Goal: Obtain resource: Download file/media

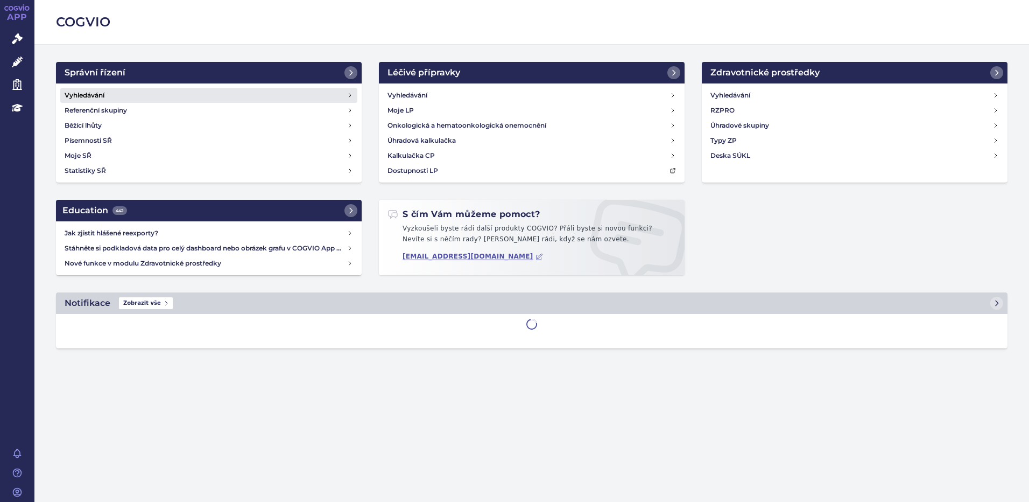
click at [94, 95] on h4 "Vyhledávání" at bounding box center [85, 95] width 40 height 11
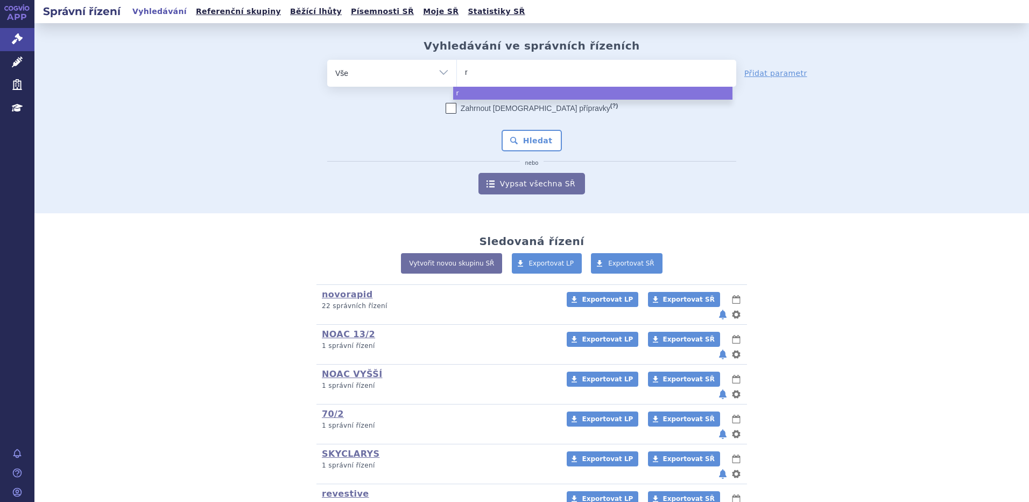
type input "ry"
type input "rye"
type input "ryeq"
type input "ryeqo"
select select "ryeqo"
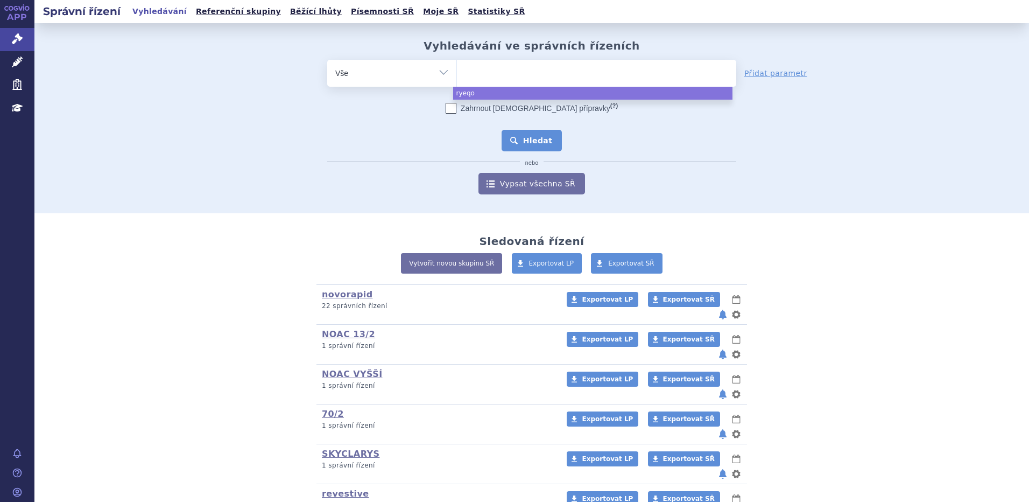
click at [531, 143] on button "Hledat" at bounding box center [532, 141] width 61 height 22
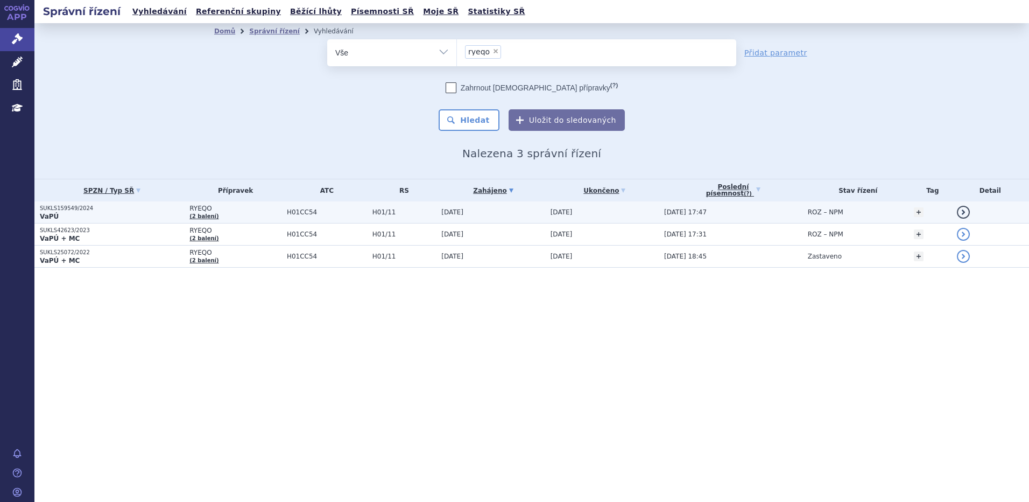
click at [74, 212] on p "VaPÚ" at bounding box center [112, 216] width 144 height 9
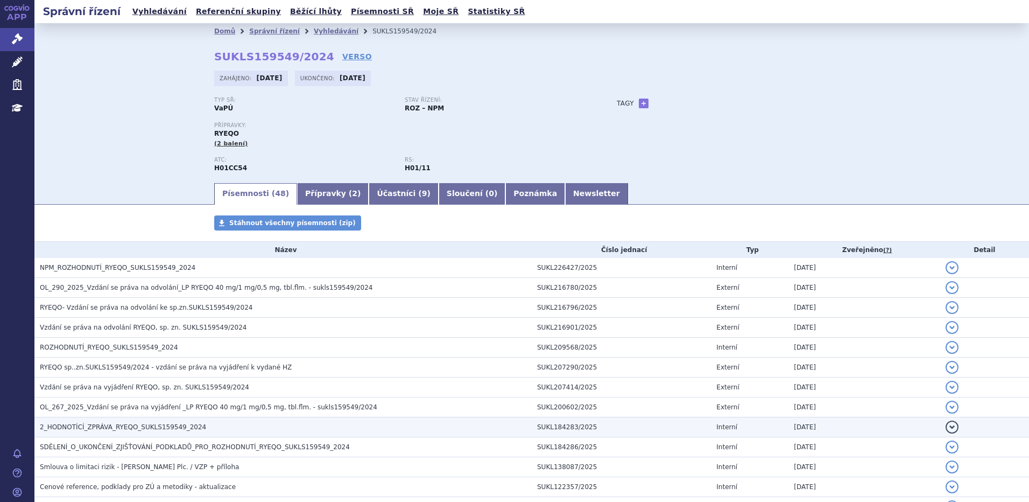
click at [72, 427] on span "2_HODNOTÍCÍ_ZPRÁVA_RYEQO_SUKLS159549_2024" at bounding box center [123, 427] width 166 height 8
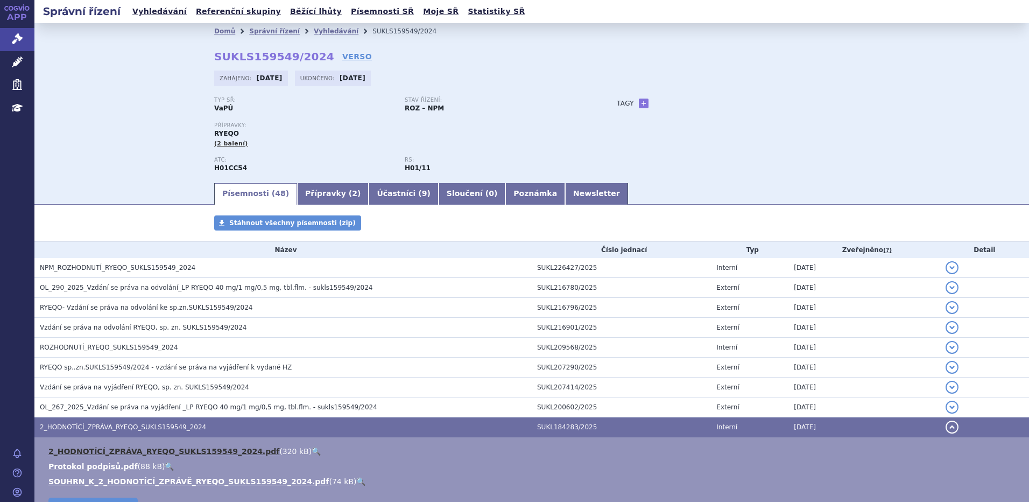
click at [71, 448] on link "2_HODNOTÍCÍ_ZPRÁVA_RYEQO_SUKLS159549_2024.pdf" at bounding box center [163, 451] width 231 height 9
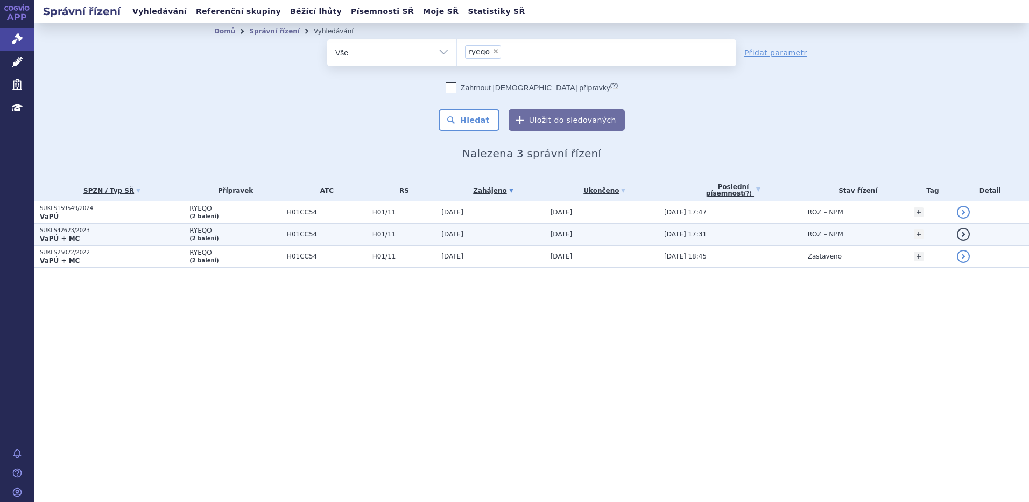
click at [94, 236] on p "VaPÚ + MC" at bounding box center [112, 238] width 144 height 9
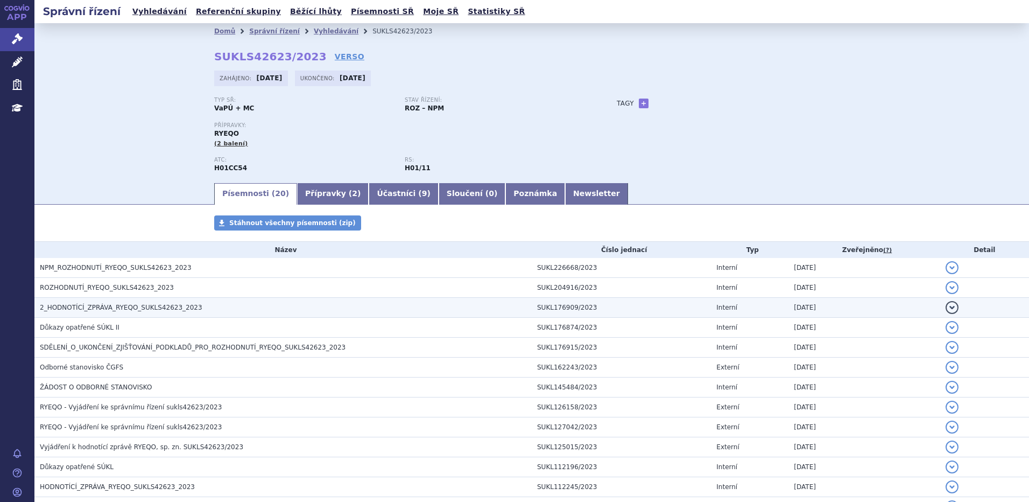
click at [102, 307] on span "2_HODNOTÍCÍ_ZPRÁVA_RYEQO_SUKLS42623_2023" at bounding box center [121, 308] width 163 height 8
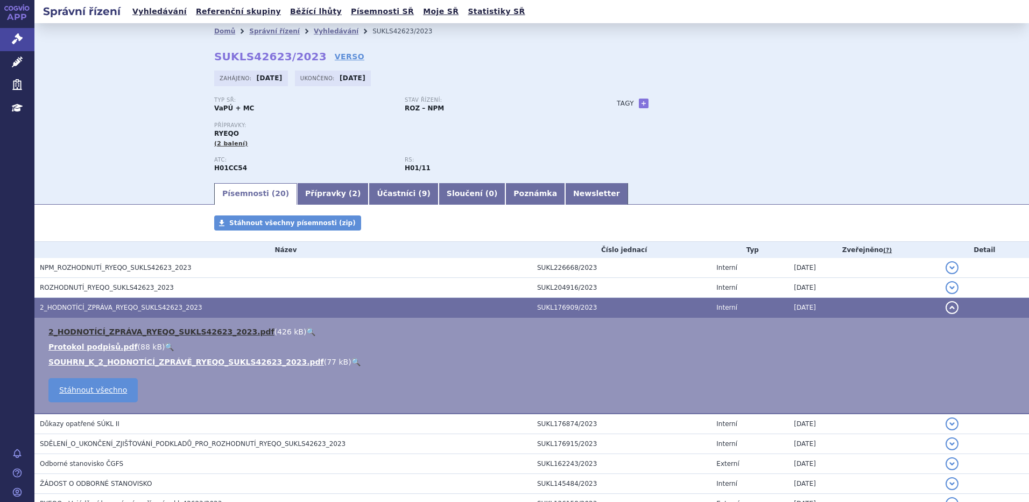
click at [101, 329] on link "2_HODNOTÍCÍ_ZPRÁVA_RYEQO_SUKLS42623_2023.pdf" at bounding box center [161, 331] width 226 height 9
